Goal: Check status: Verify the current state of an ongoing process or item

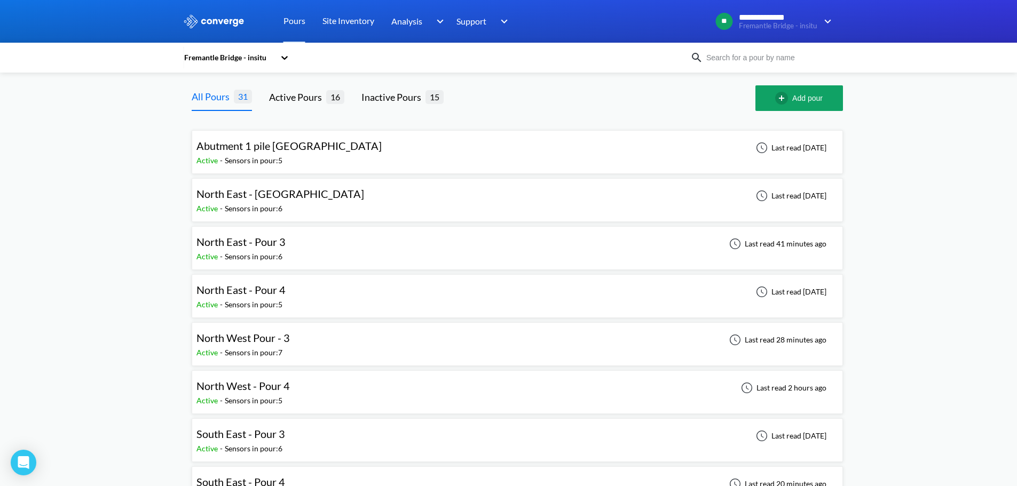
click at [319, 343] on div "North West Pour - 3 Active - Sensors in pour: 7 Last read 28 minutes ago" at bounding box center [517, 344] width 642 height 34
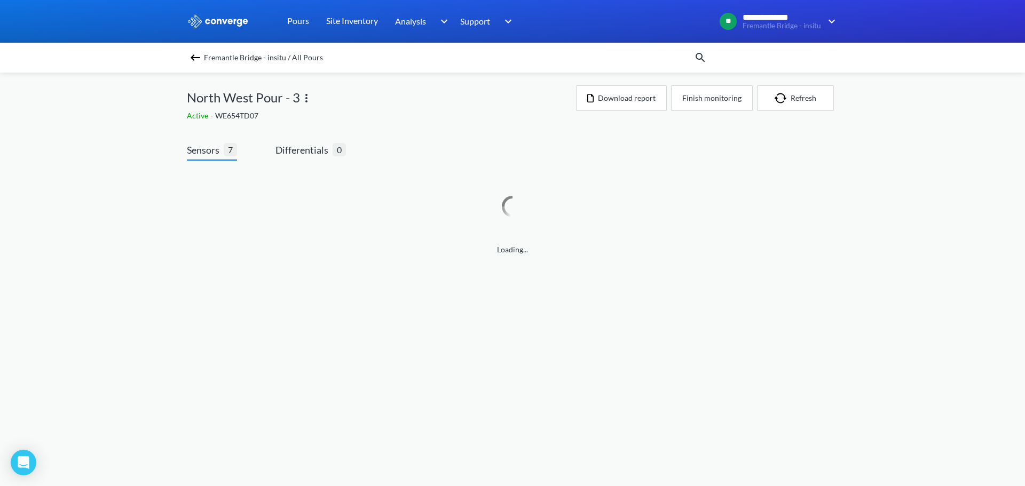
click at [202, 58] on div "Fremantle Bridge - insitu / All Pours" at bounding box center [440, 57] width 507 height 15
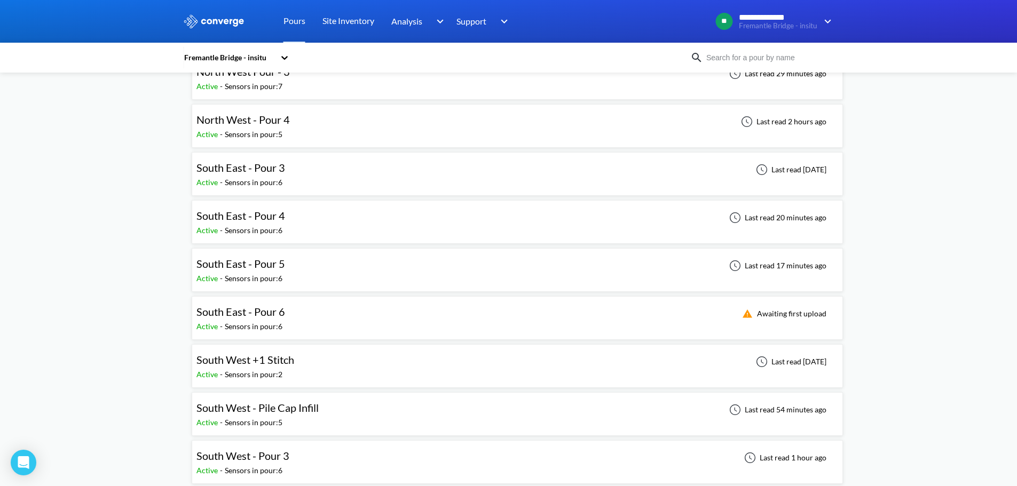
scroll to position [160, 0]
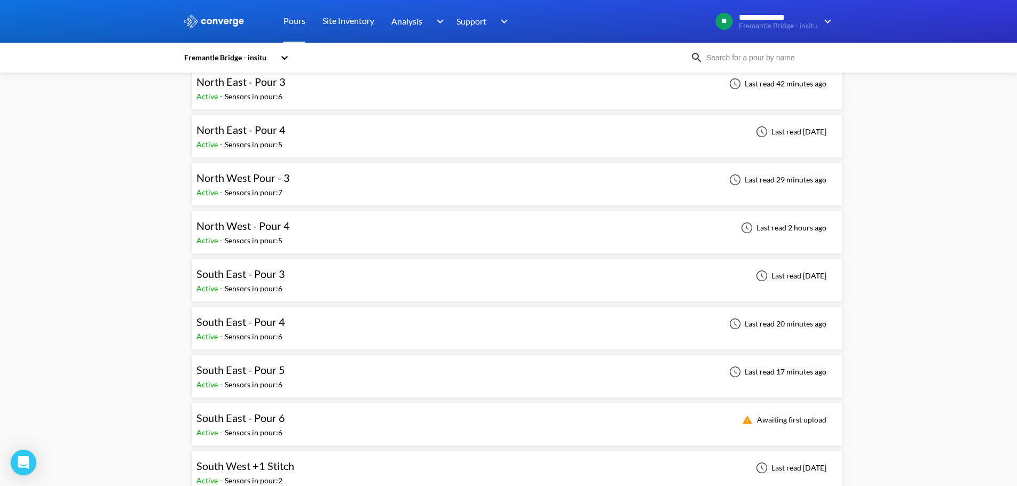
click at [304, 237] on div "North West - Pour 4 Active - Sensors in pour: 5 Last read 2 hours ago" at bounding box center [517, 232] width 642 height 34
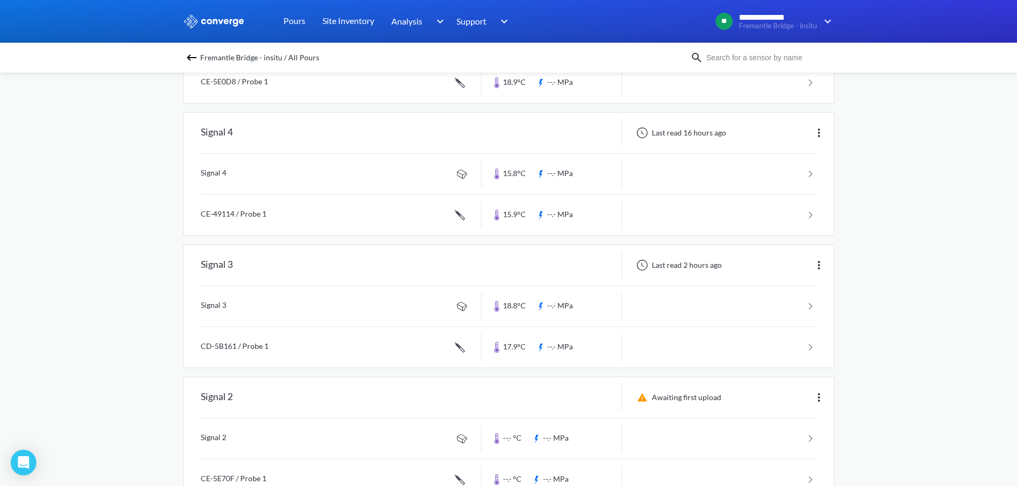
scroll to position [214, 0]
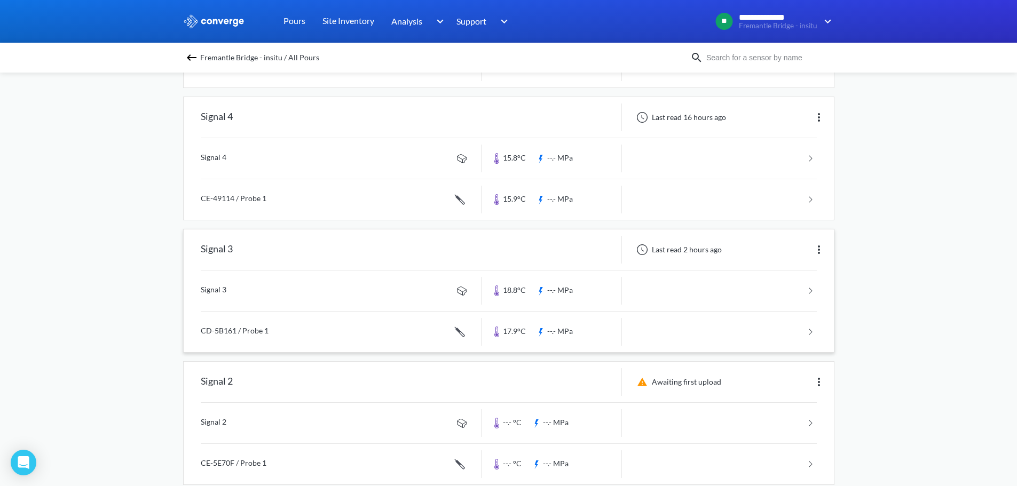
click at [811, 333] on link at bounding box center [509, 332] width 616 height 41
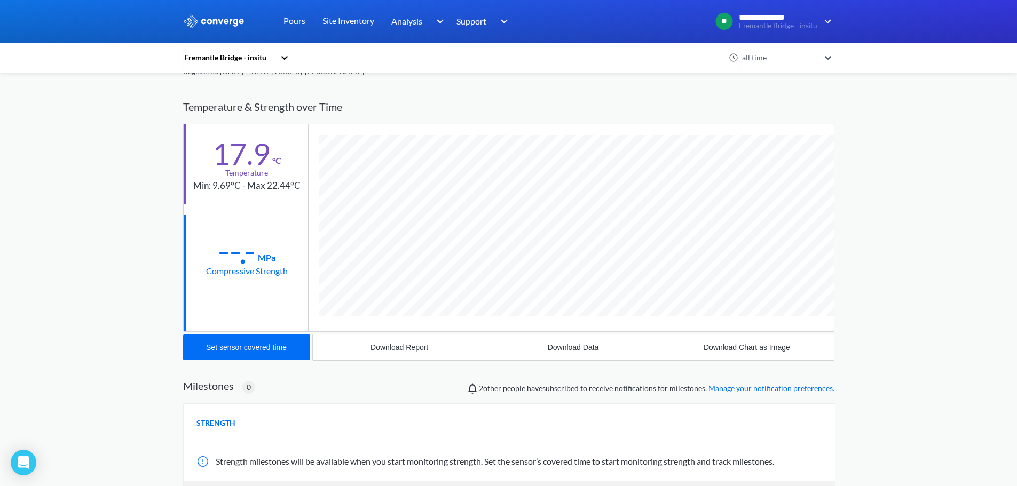
scroll to position [31, 0]
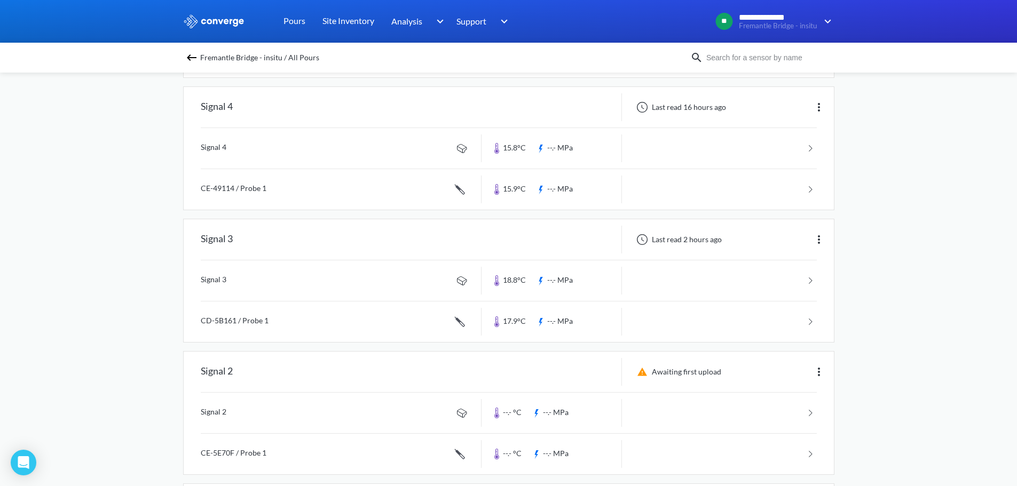
scroll to position [206, 0]
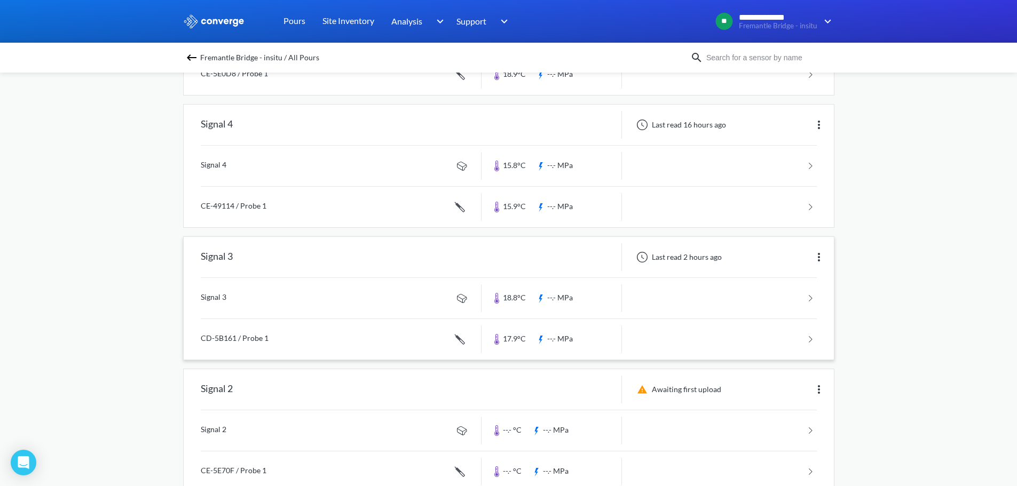
click at [813, 351] on link at bounding box center [509, 339] width 616 height 41
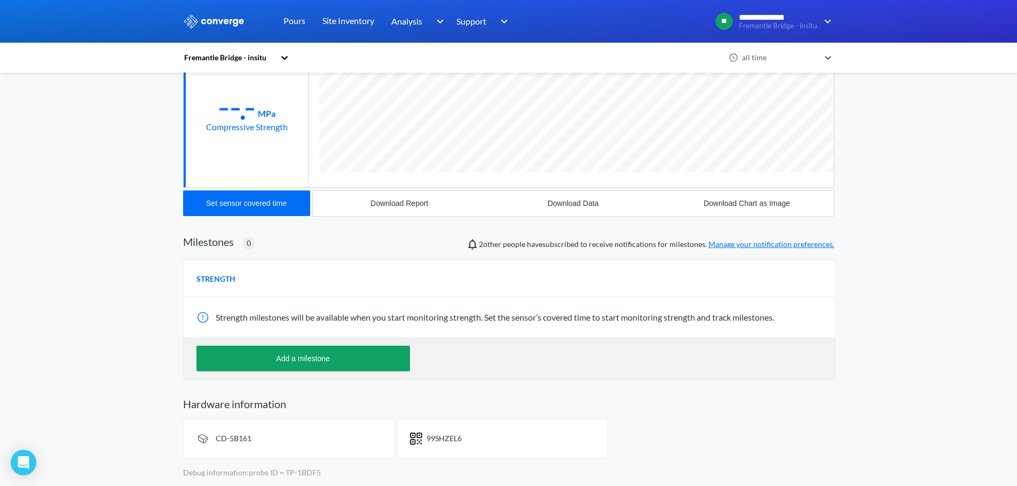
scroll to position [584, 651]
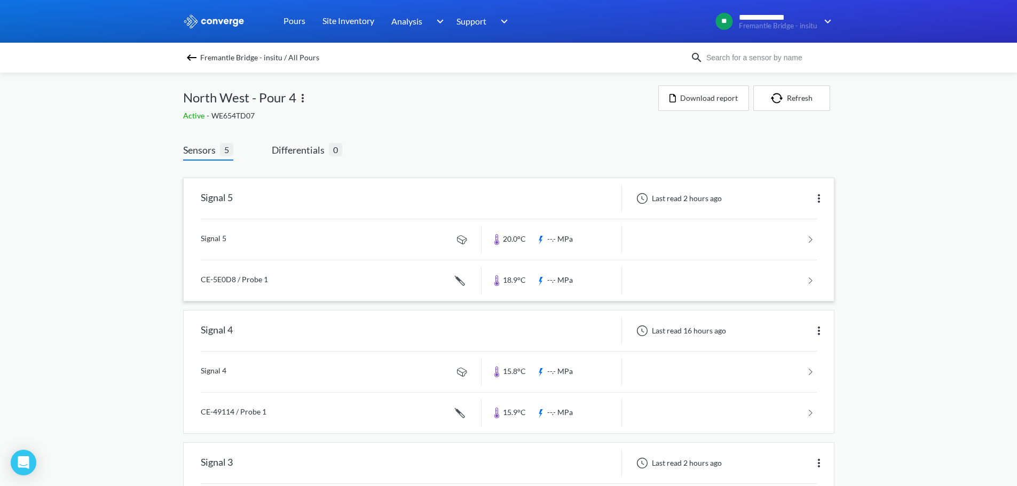
click at [764, 280] on link at bounding box center [509, 281] width 616 height 41
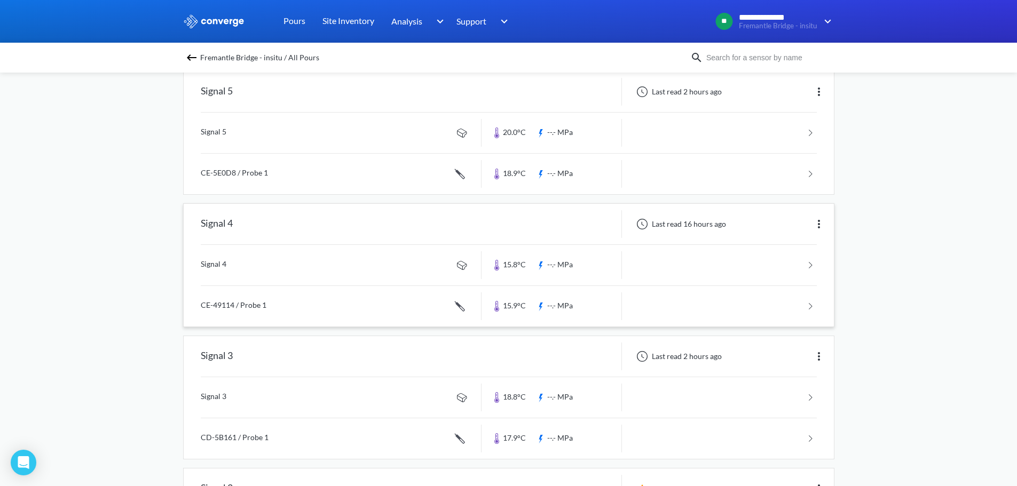
click at [354, 309] on link at bounding box center [509, 306] width 616 height 41
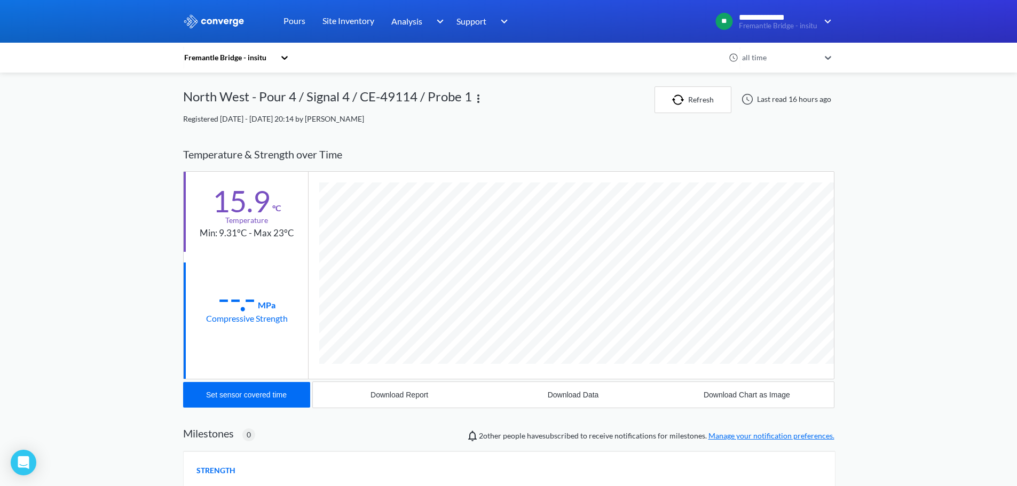
scroll to position [533304, 533216]
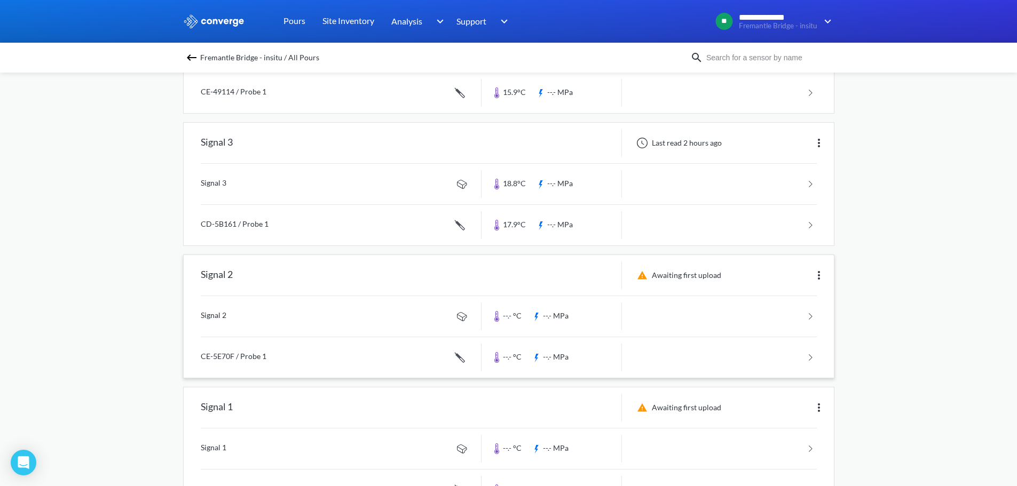
click at [316, 360] on link at bounding box center [509, 357] width 616 height 41
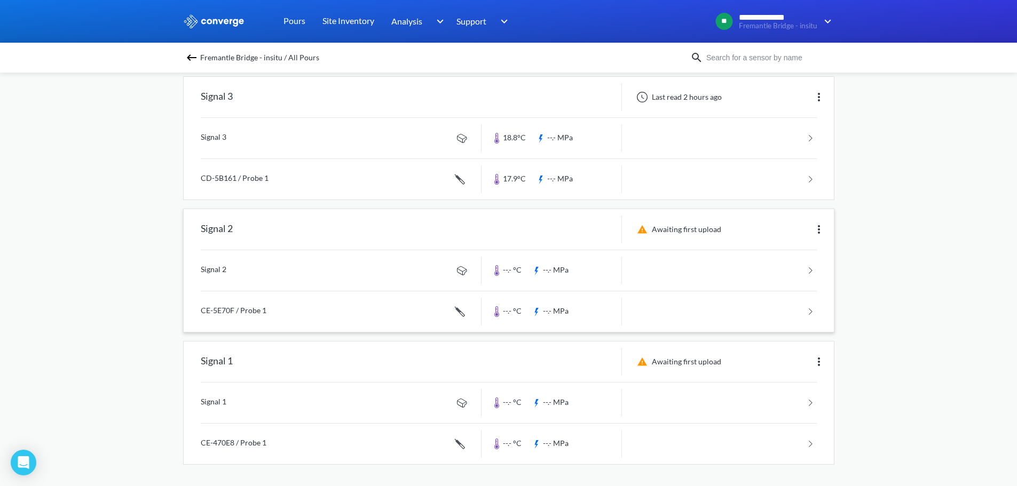
click at [264, 310] on link at bounding box center [509, 311] width 616 height 41
click at [267, 443] on link at bounding box center [509, 444] width 616 height 41
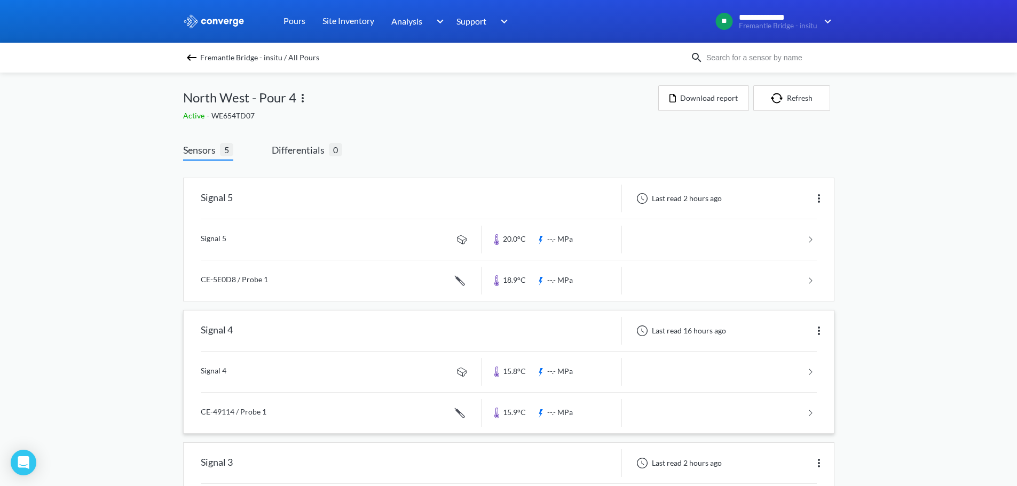
click at [399, 418] on link at bounding box center [509, 413] width 616 height 41
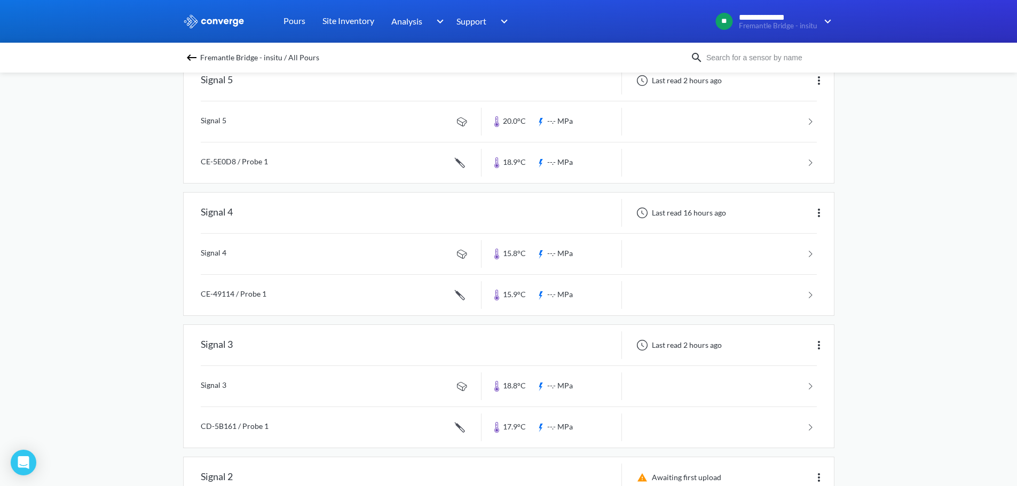
scroll to position [99, 0]
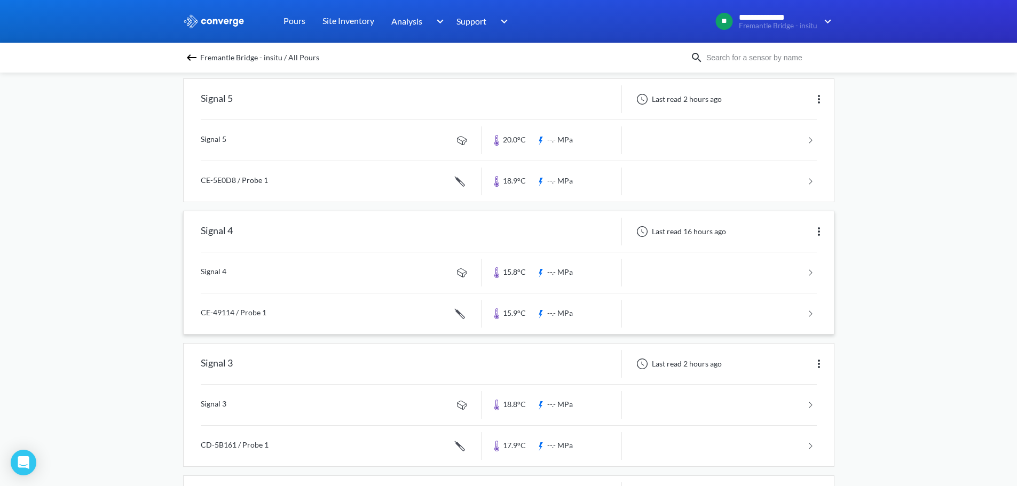
click at [818, 237] on img at bounding box center [819, 231] width 13 height 13
click at [807, 319] on link at bounding box center [509, 314] width 616 height 41
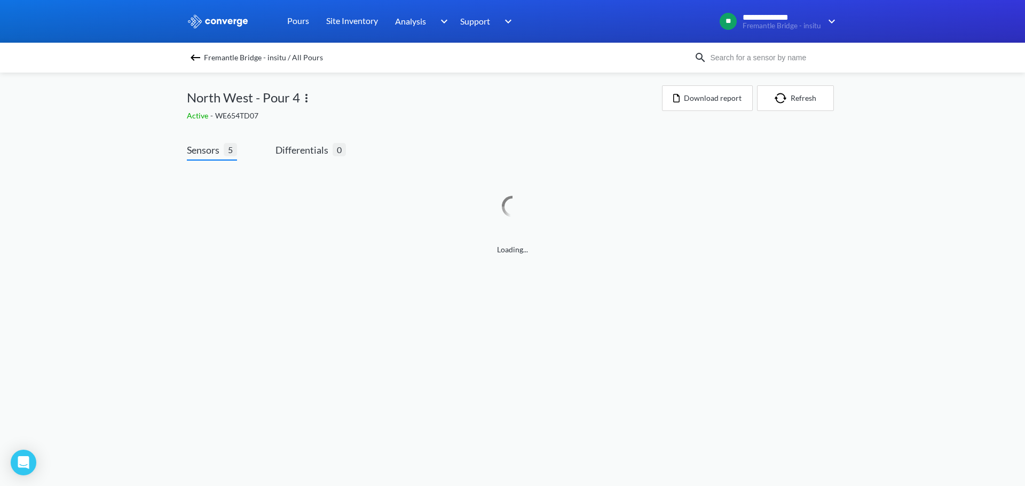
click at [195, 58] on img at bounding box center [195, 57] width 13 height 13
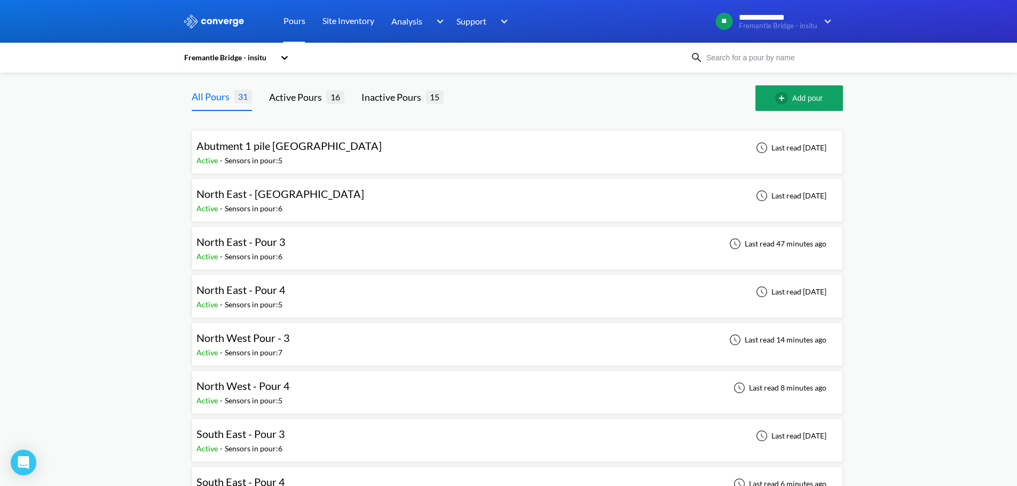
click at [356, 301] on div "North East - Pour 4 Active - Sensors in pour: 5 Last read [DATE]" at bounding box center [517, 296] width 642 height 34
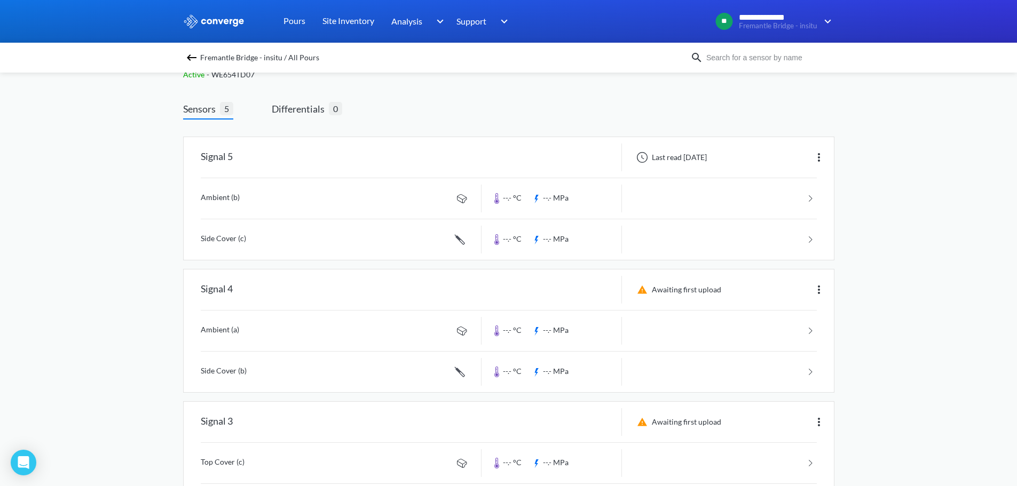
scroll to position [53, 0]
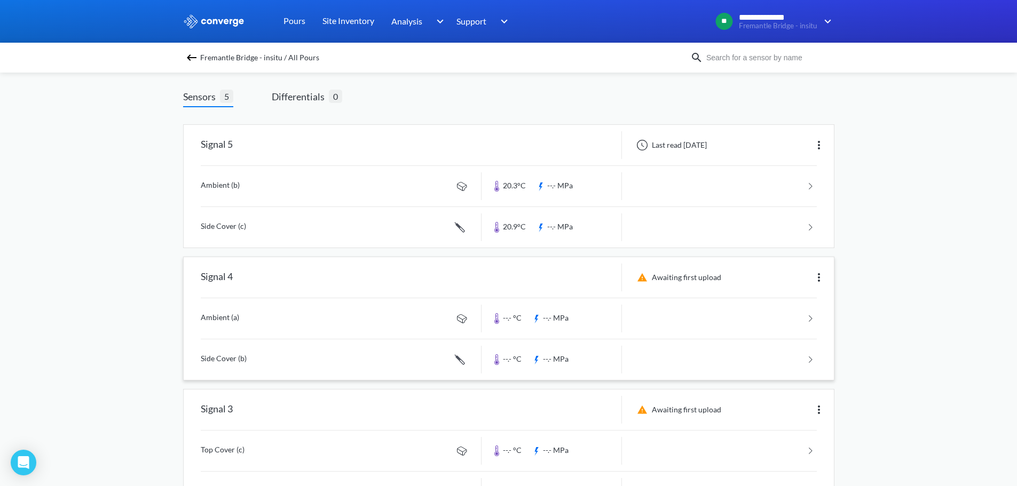
click at [799, 277] on div "Awaiting first upload" at bounding box center [728, 278] width 212 height 28
click at [257, 360] on link at bounding box center [509, 360] width 616 height 41
